Goal: Task Accomplishment & Management: Manage account settings

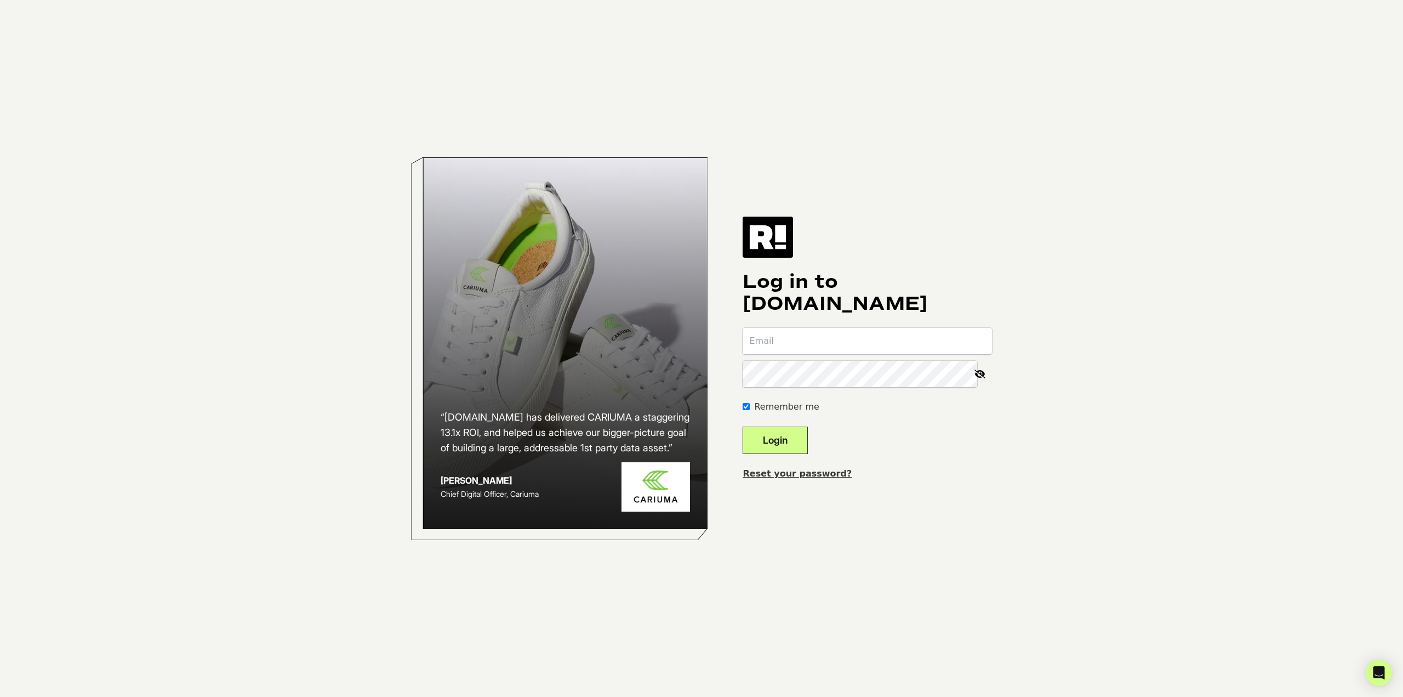
click at [822, 354] on form "Remember me Login" at bounding box center [867, 391] width 249 height 126
click at [822, 344] on input "email" at bounding box center [867, 341] width 249 height 26
click at [0, 696] on com-1password-button at bounding box center [0, 697] width 0 height 0
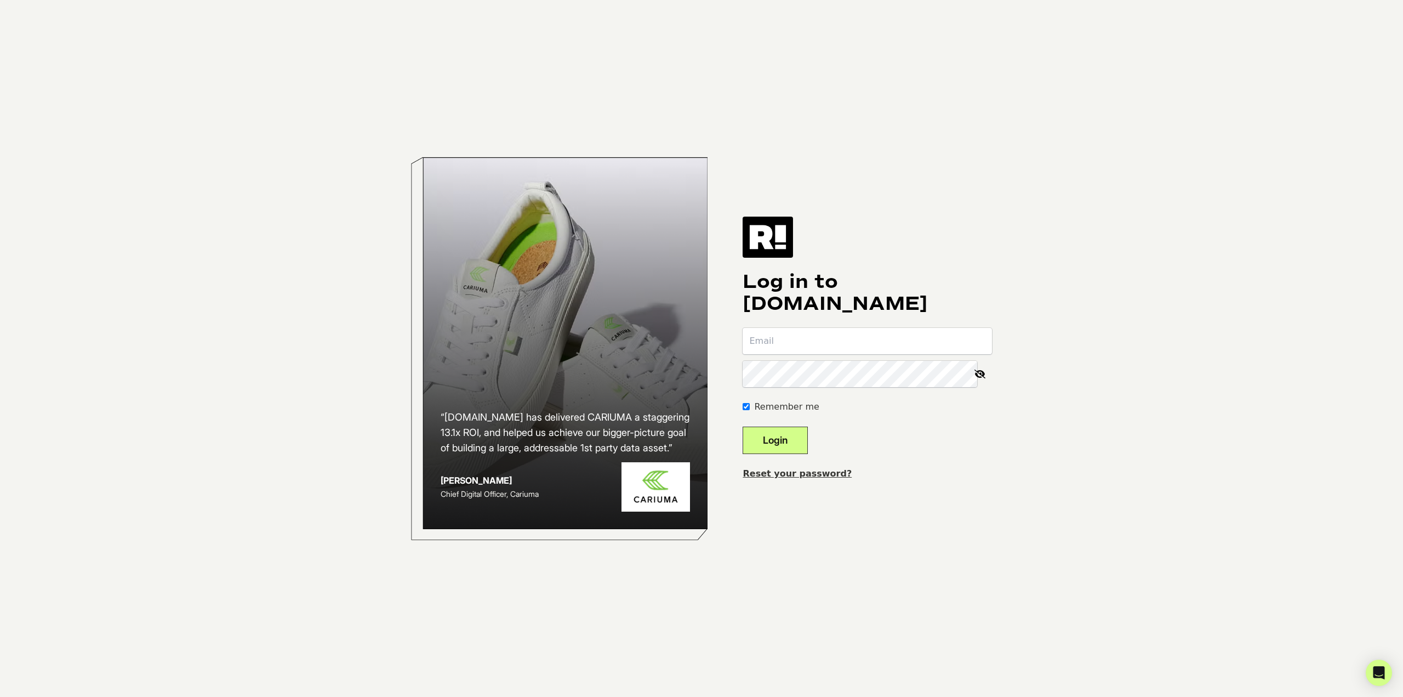
type input "leann@soundpub.com"
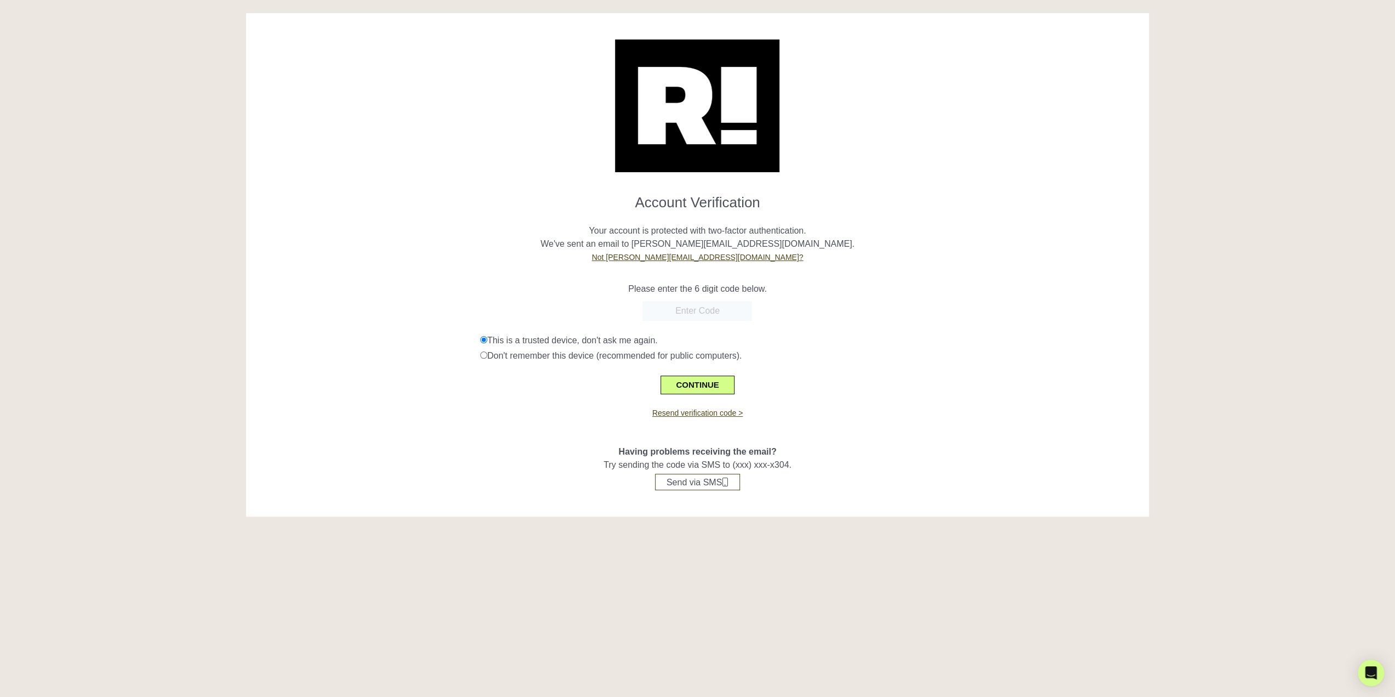
click at [1001, 263] on p "Your account is protected with two-factor authentication. We've sent an email t…" at bounding box center [697, 237] width 886 height 53
click at [679, 311] on input "text" at bounding box center [697, 311] width 110 height 20
drag, startPoint x: 680, startPoint y: 311, endPoint x: 672, endPoint y: 308, distance: 8.3
click at [672, 308] on input "text" at bounding box center [697, 311] width 110 height 20
paste input "547178"
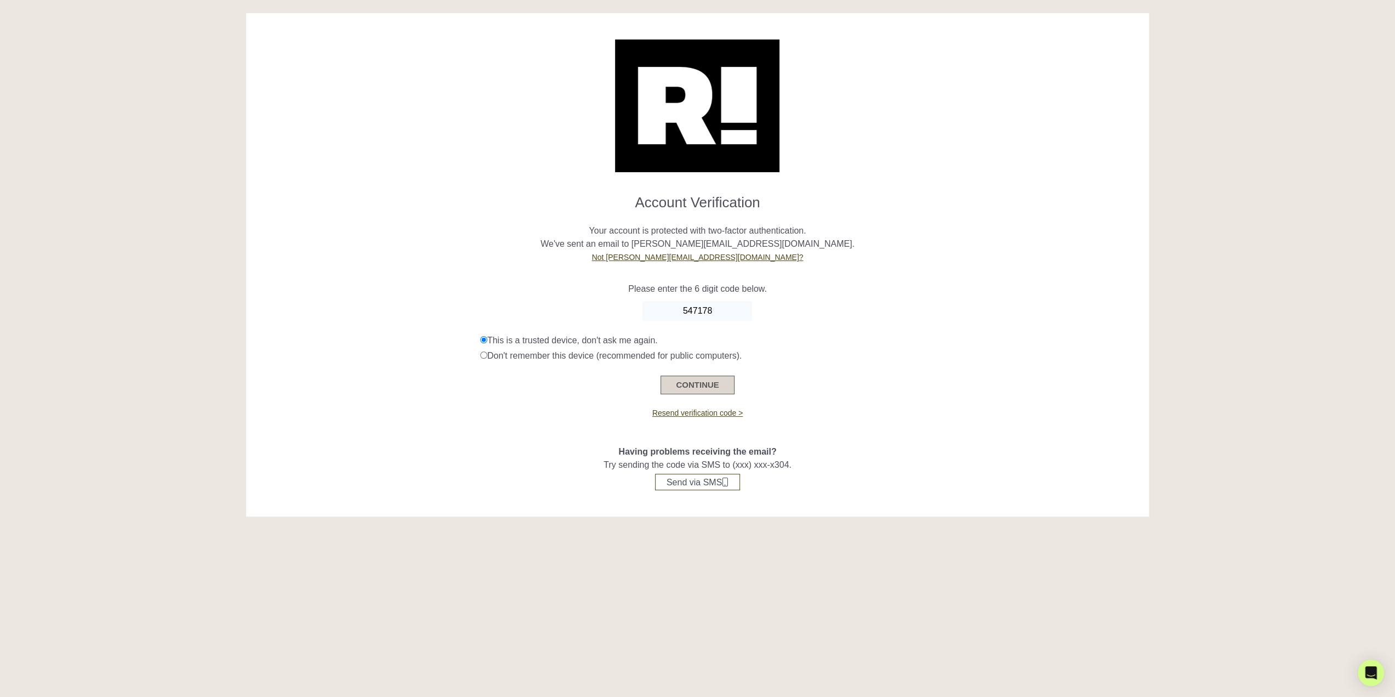
type input "547178"
click at [714, 385] on button "CONTINUE" at bounding box center [697, 384] width 73 height 19
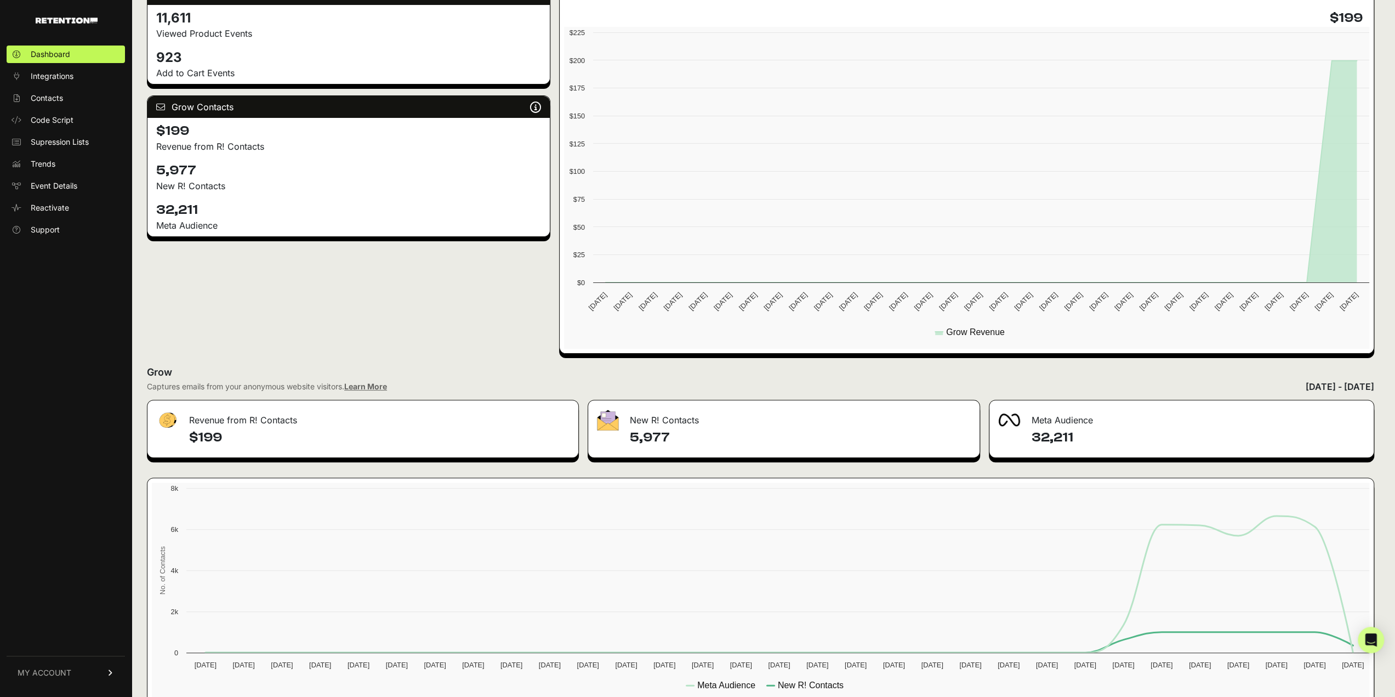
scroll to position [177, 0]
